Goal: Find specific page/section: Find specific page/section

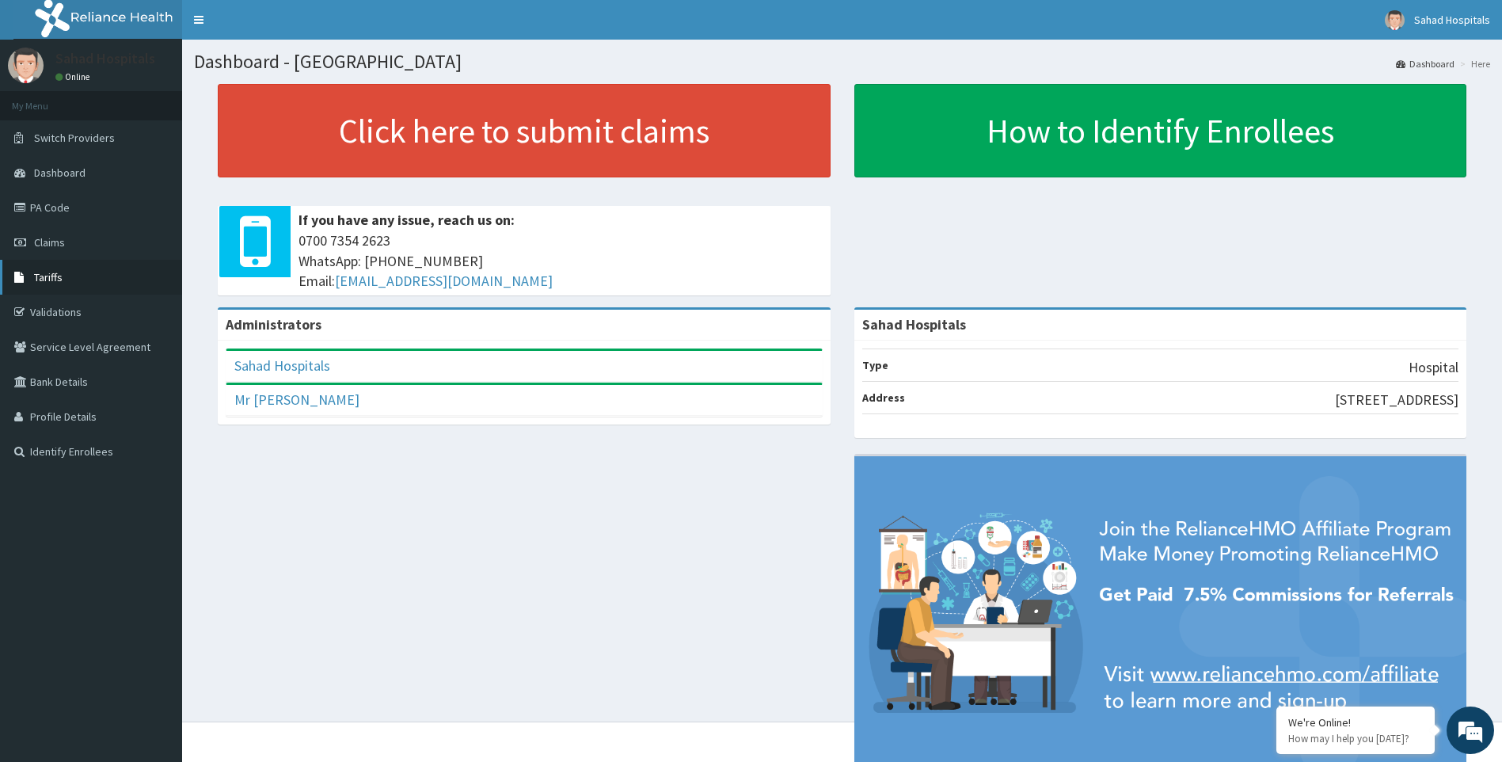
click at [34, 270] on span "Tariffs" at bounding box center [48, 277] width 29 height 14
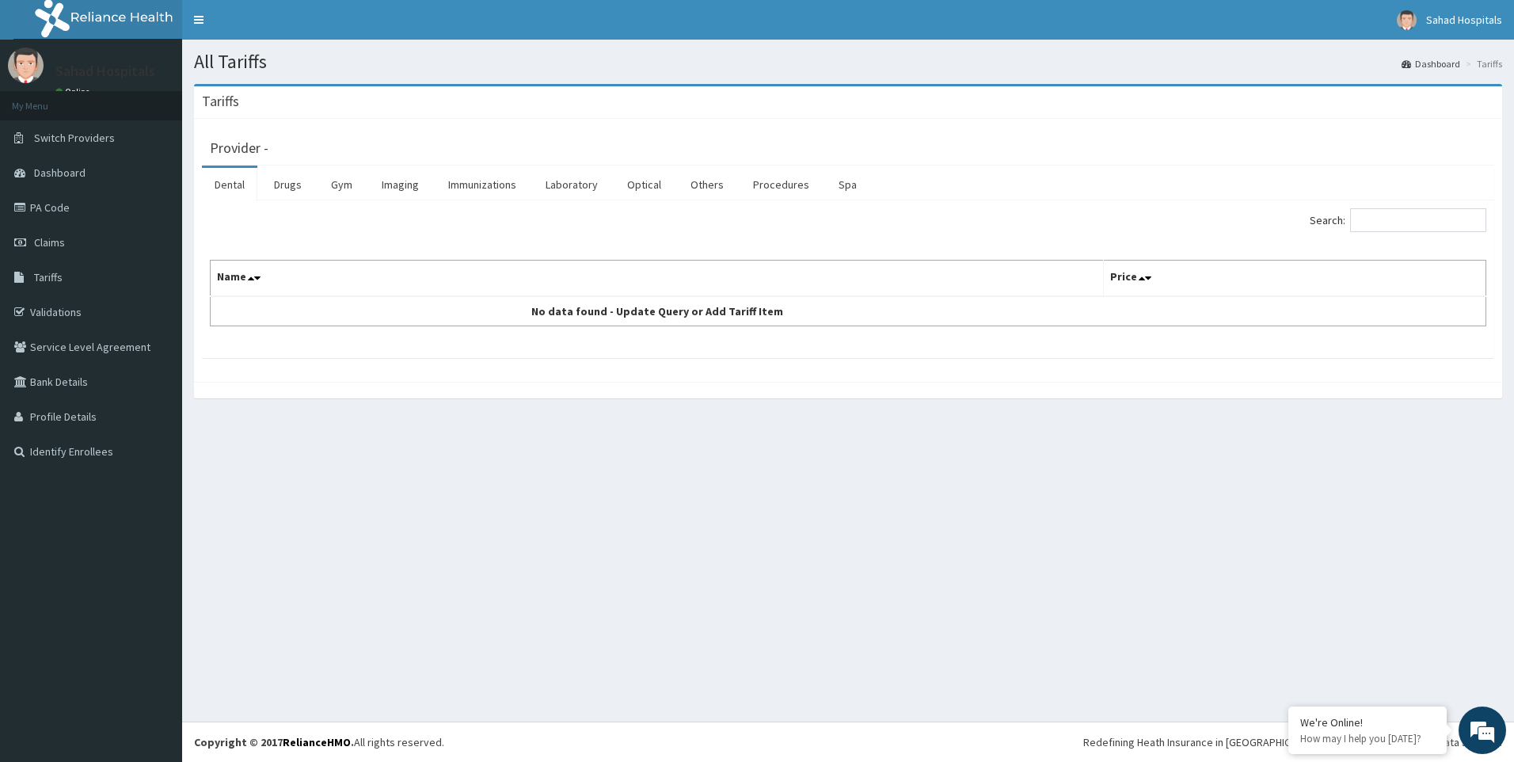
click at [1360, 215] on label "Search:" at bounding box center [1398, 220] width 177 height 24
click at [1360, 215] on input "Search:" at bounding box center [1418, 220] width 136 height 24
click at [550, 184] on link "Laboratory" at bounding box center [572, 184] width 78 height 33
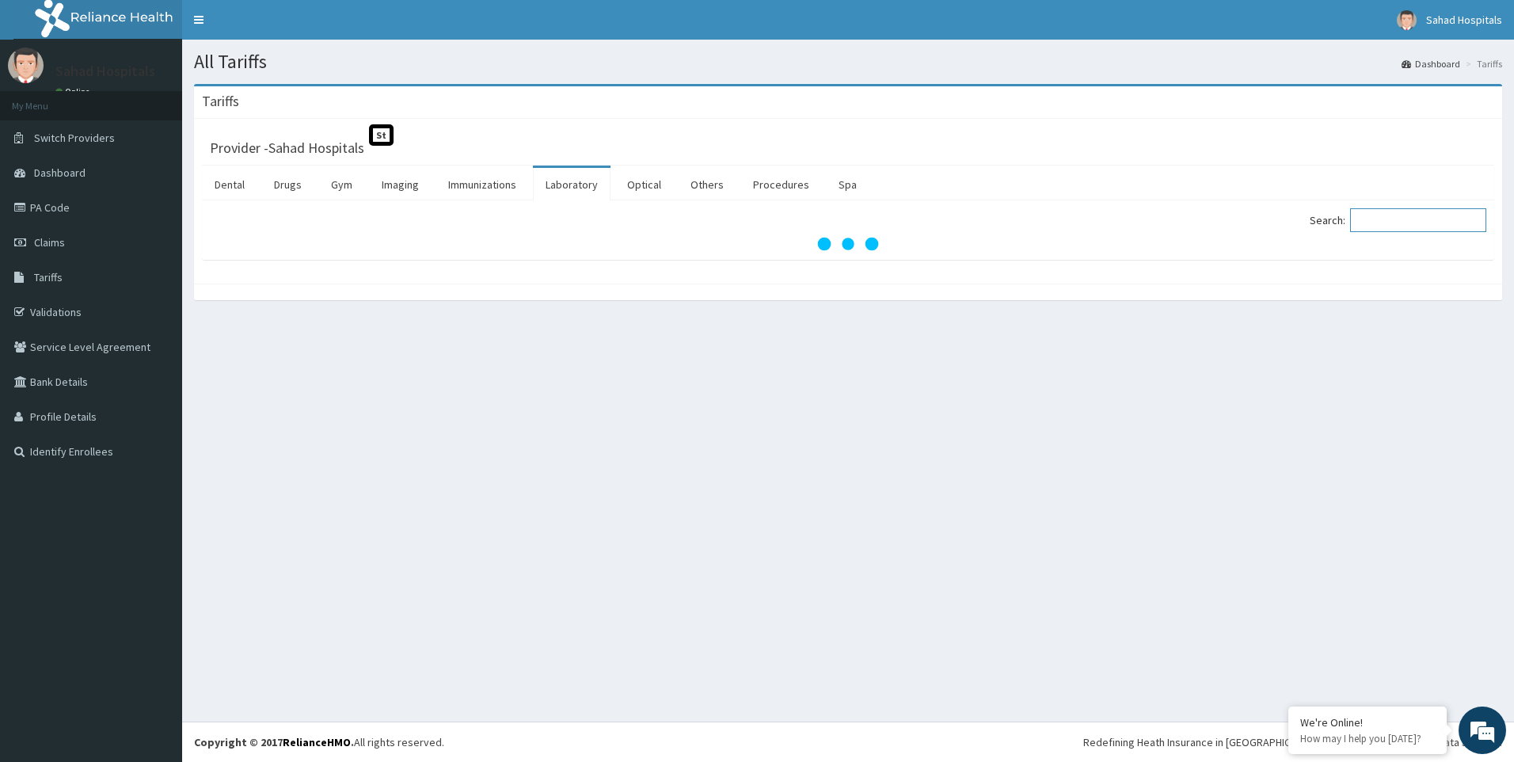
click at [1398, 223] on input "Search:" at bounding box center [1418, 220] width 136 height 24
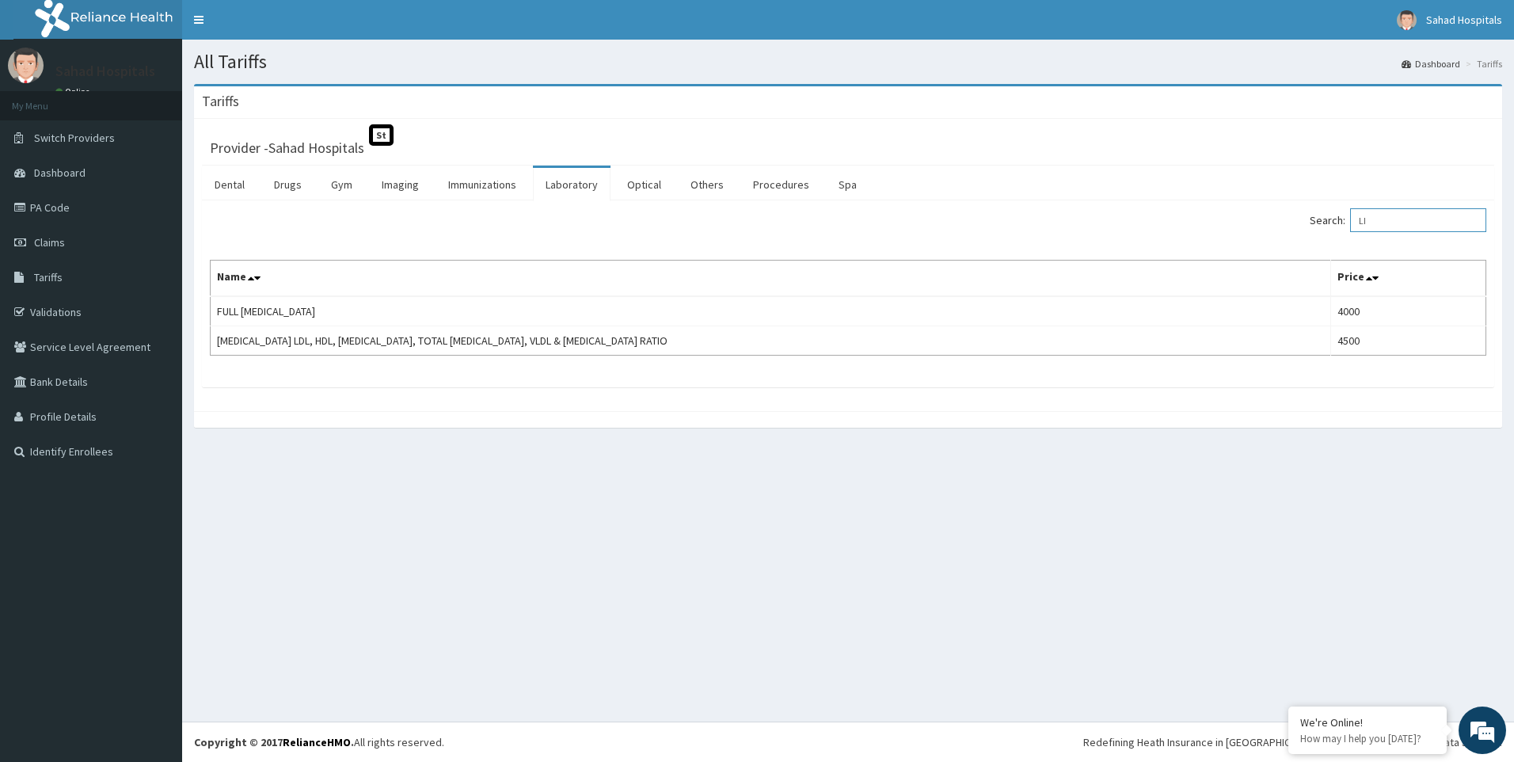
type input "L"
type input "LIVER"
